Goal: Transaction & Acquisition: Subscribe to service/newsletter

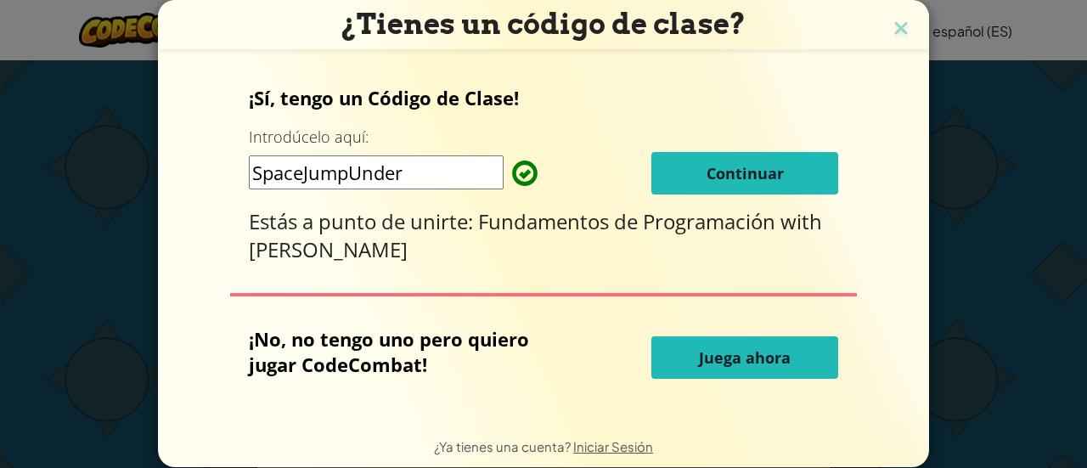
click at [744, 166] on button "Continuar" at bounding box center [744, 173] width 187 height 42
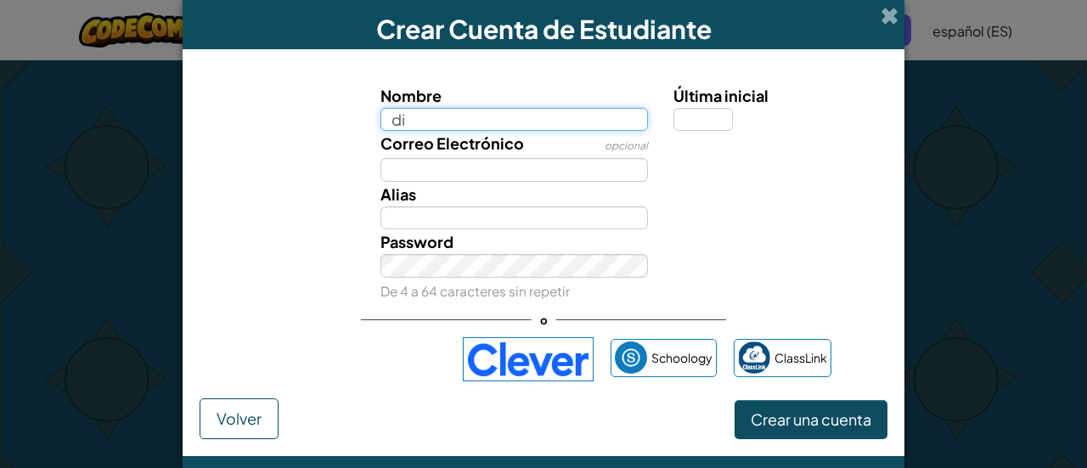
type input "Diego"
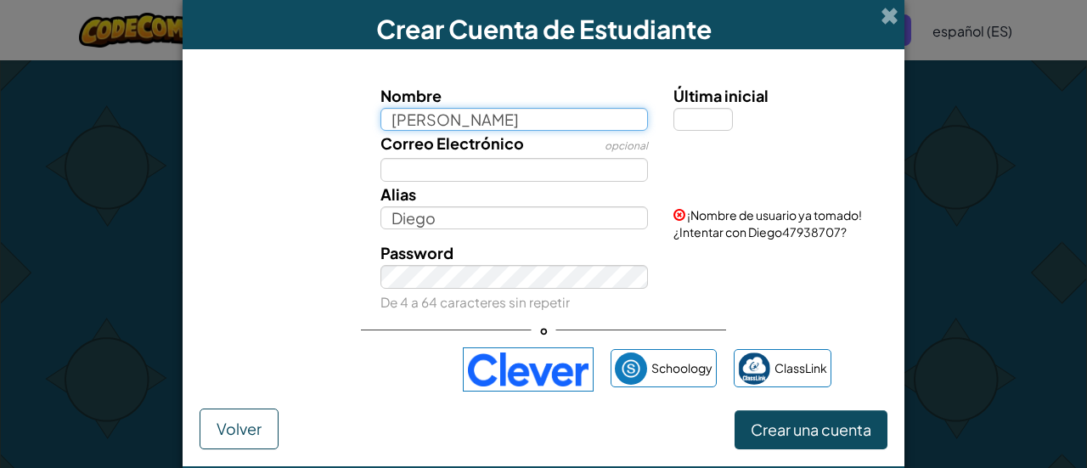
type input "[PERSON_NAME]"
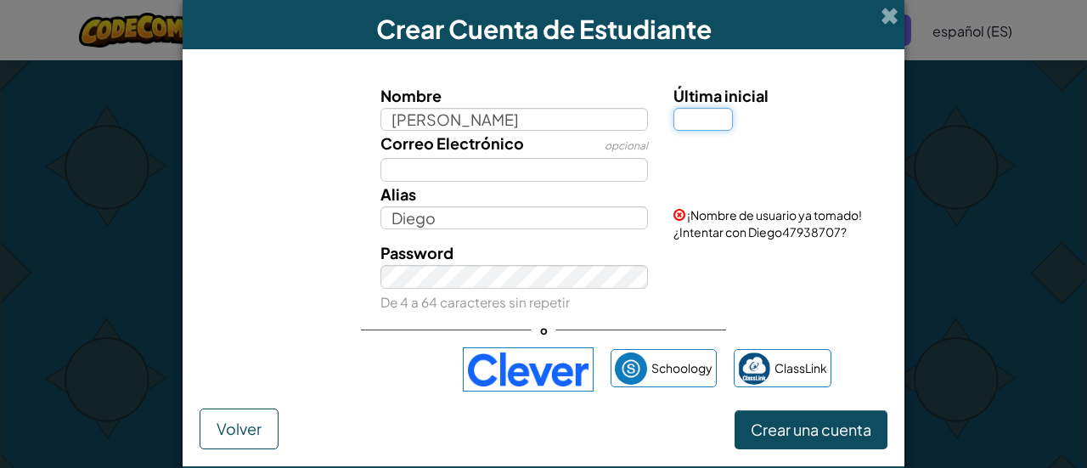
type input "[PERSON_NAME]"
click at [691, 121] on input "Última inicial" at bounding box center [703, 120] width 59 height 24
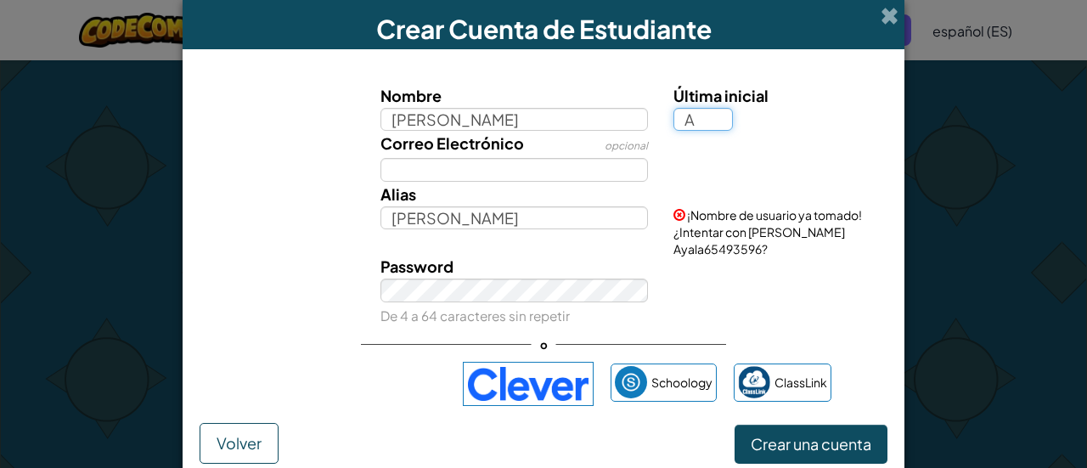
type input "A"
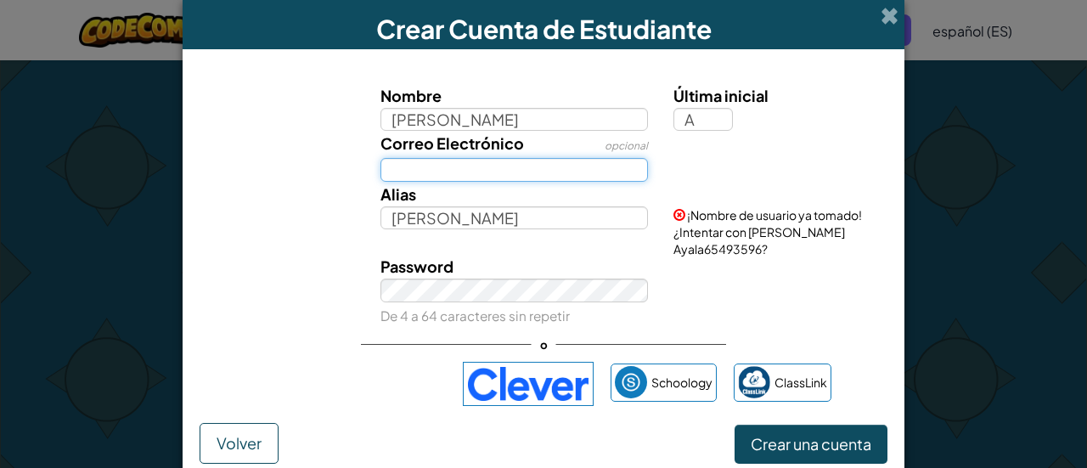
type input "[PERSON_NAME]"
click at [568, 179] on input "Correo Electrónico" at bounding box center [515, 170] width 268 height 24
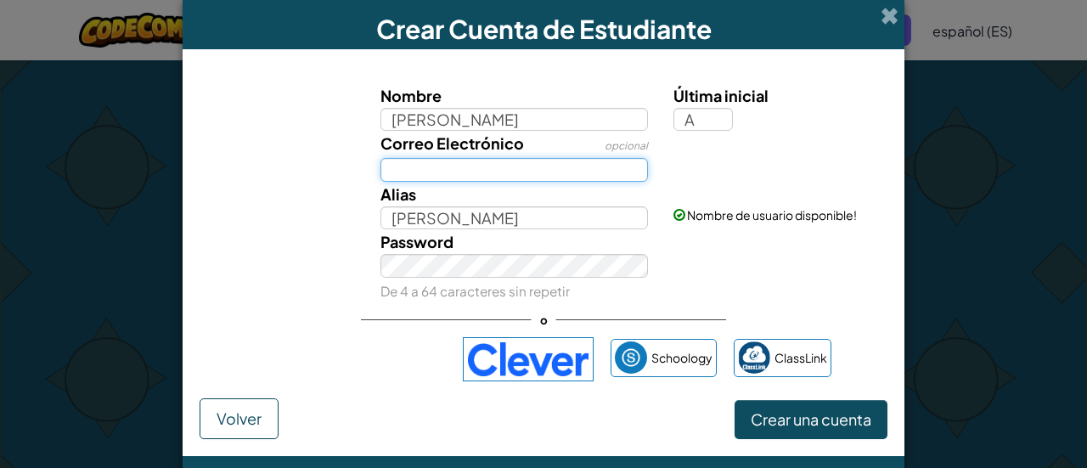
type input "[EMAIL_ADDRESS][DOMAIN_NAME]"
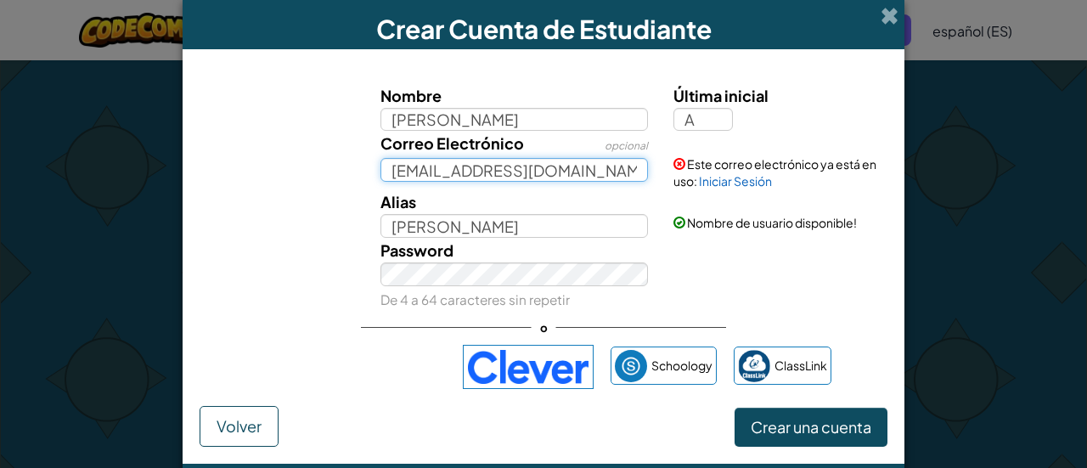
drag, startPoint x: 638, startPoint y: 171, endPoint x: 379, endPoint y: 179, distance: 259.2
click at [381, 179] on input "[EMAIL_ADDRESS][DOMAIN_NAME]" at bounding box center [515, 170] width 268 height 24
type input "[EMAIL_ADDRESS][DOMAIN_NAME]"
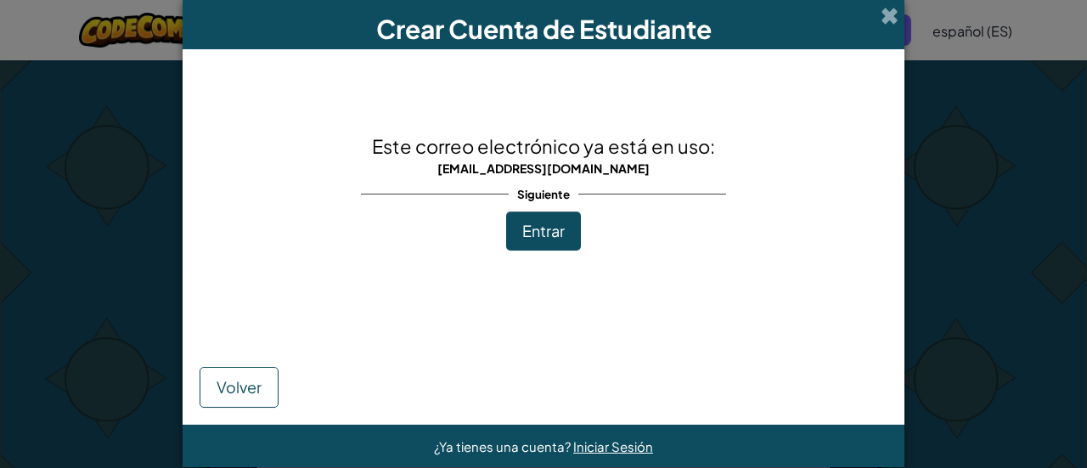
click at [538, 238] on span "Entrar" at bounding box center [543, 231] width 42 height 20
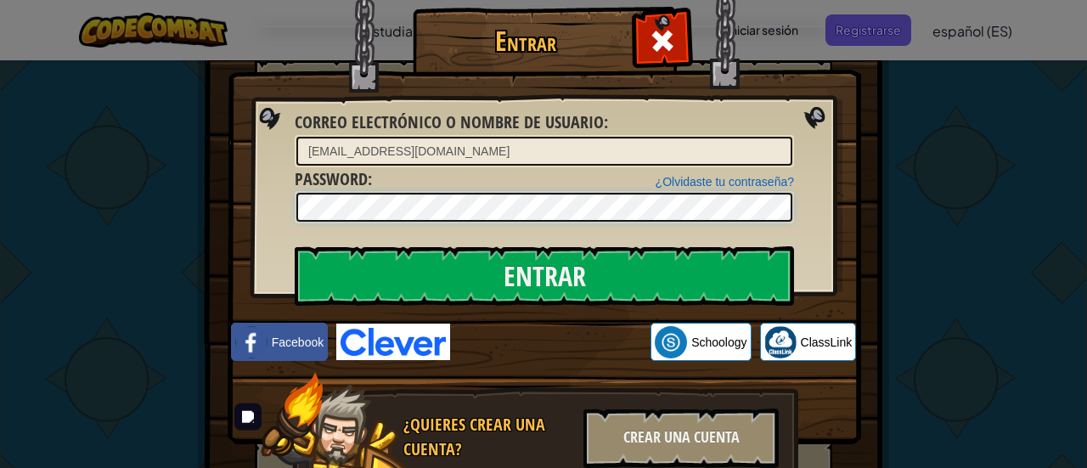
click at [295, 246] on input "Entrar" at bounding box center [544, 275] width 499 height 59
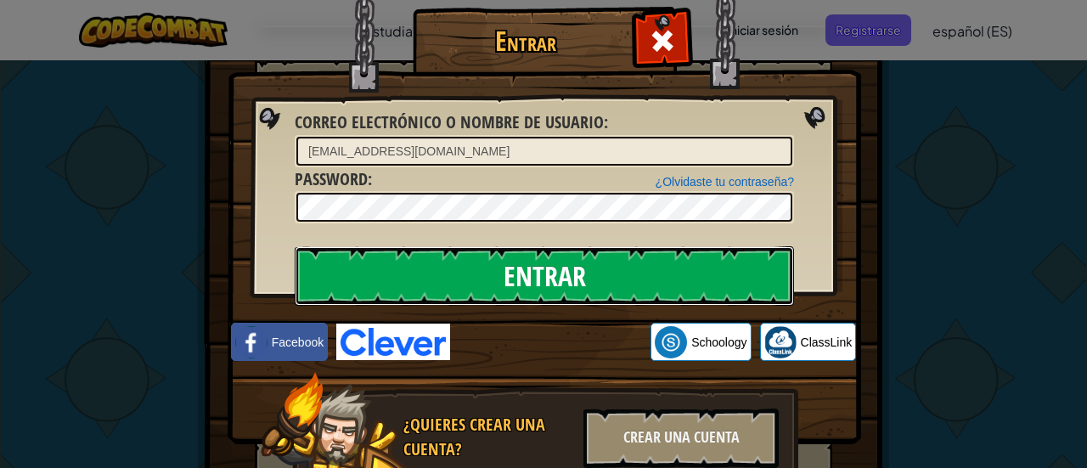
click at [460, 276] on input "Entrar" at bounding box center [544, 275] width 499 height 59
